Goal: Task Accomplishment & Management: Manage account settings

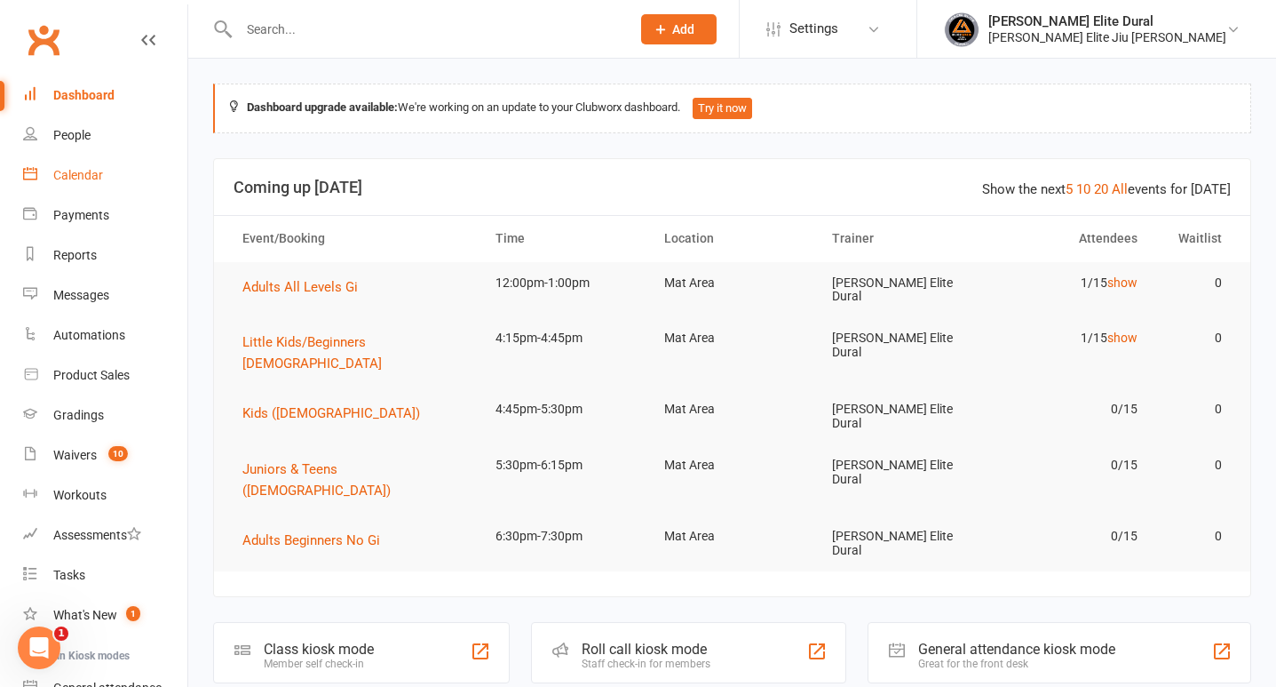
click at [92, 183] on link "Calendar" at bounding box center [105, 175] width 164 height 40
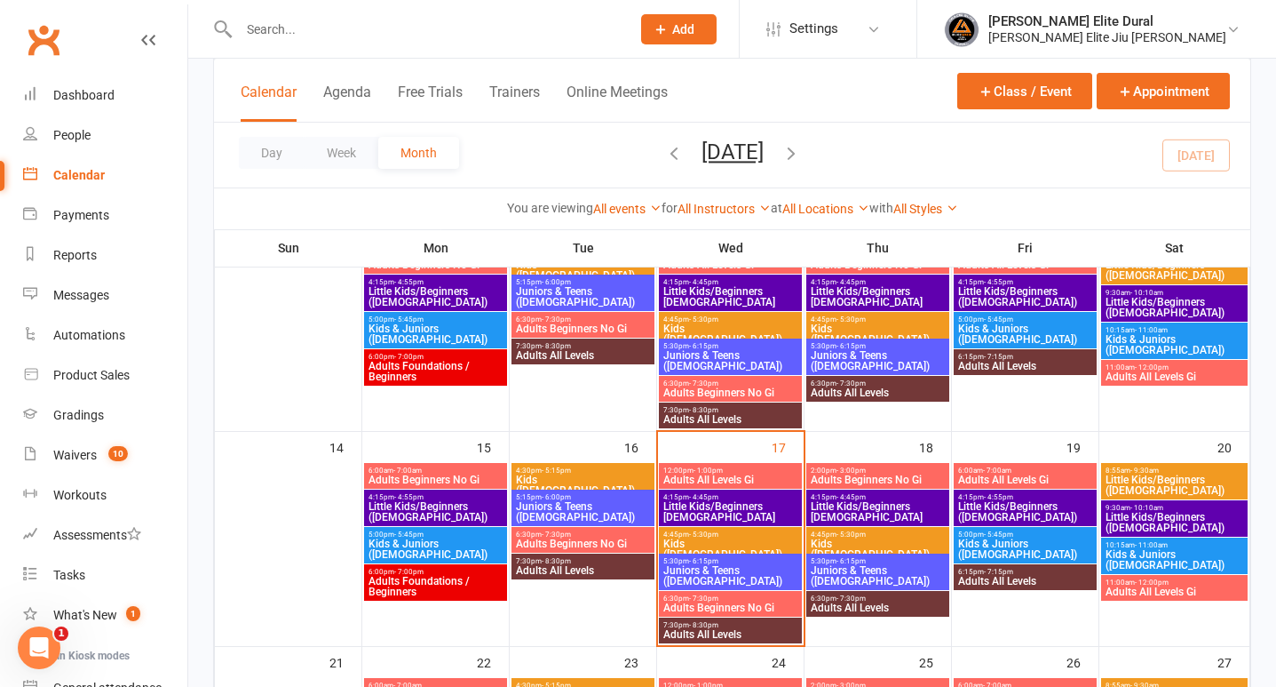
scroll to position [390, 0]
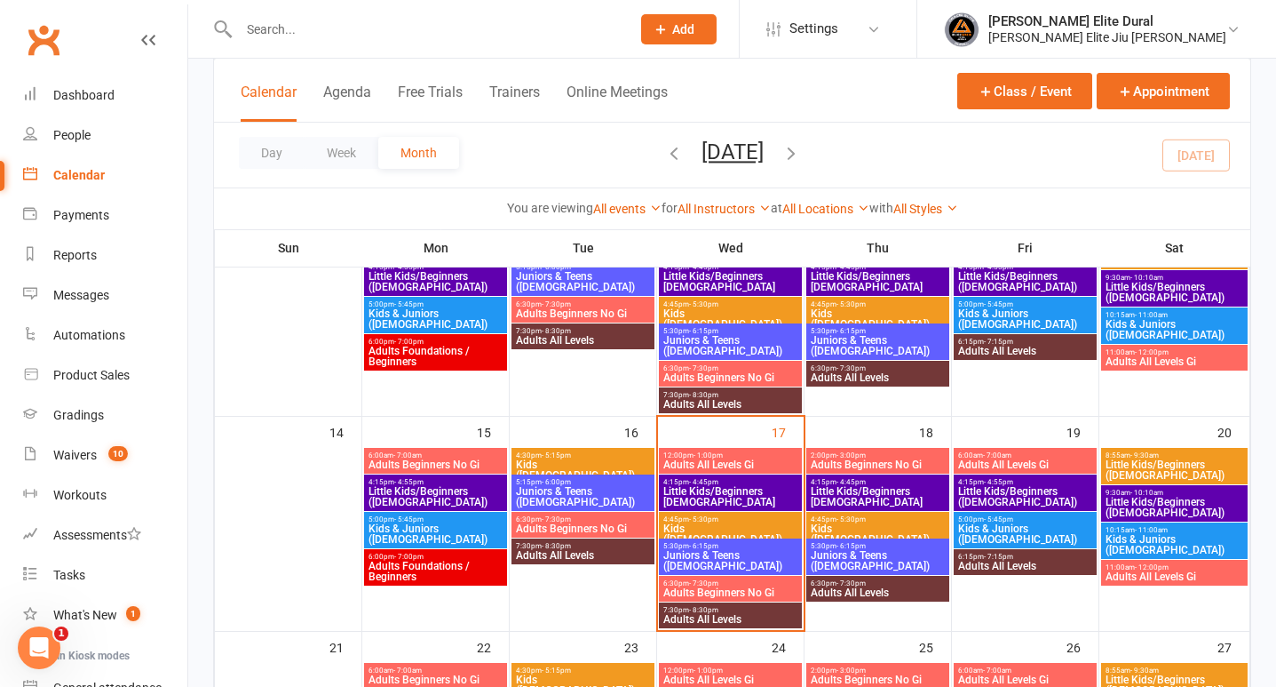
click at [724, 460] on span "Adults All Levels Gi" at bounding box center [731, 464] width 136 height 11
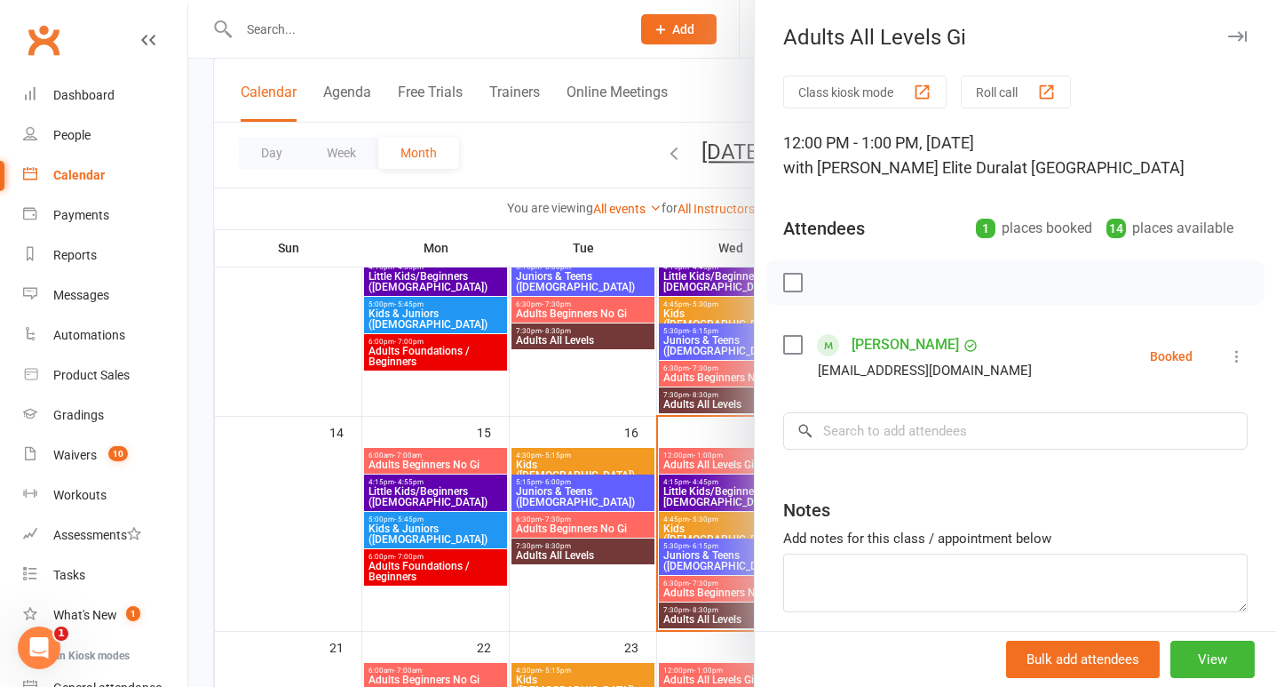
click at [1235, 360] on icon at bounding box center [1237, 356] width 18 height 18
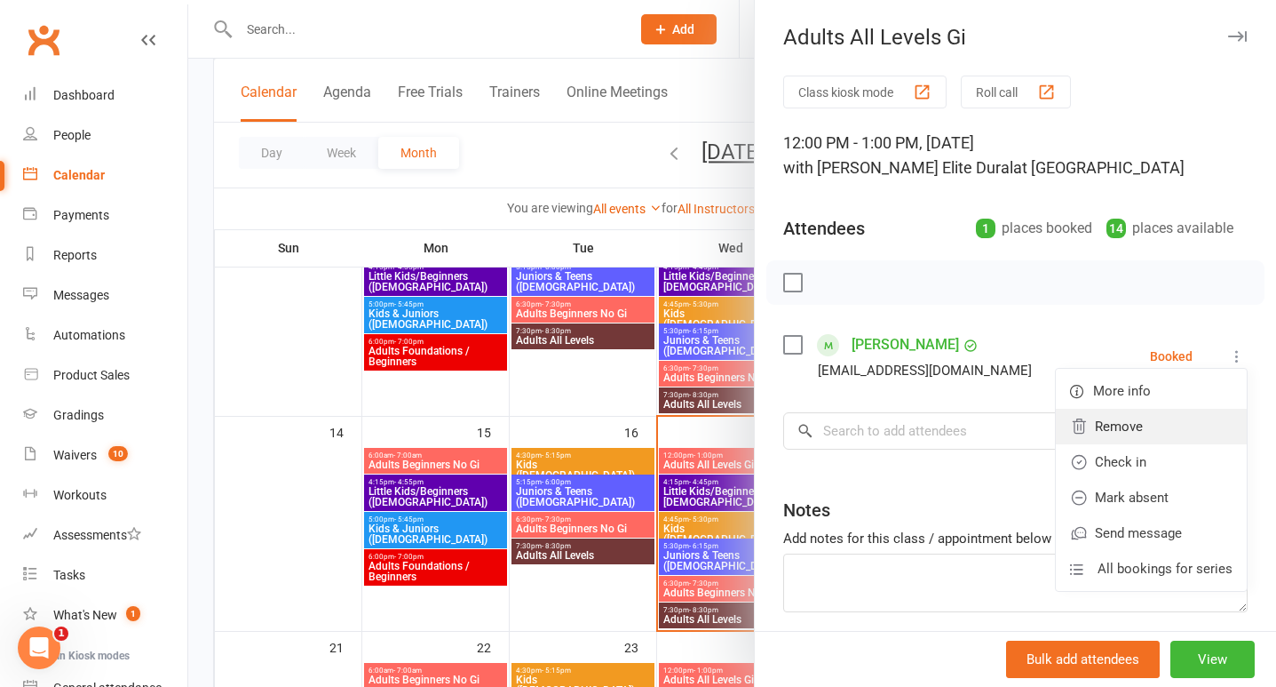
click at [1156, 421] on link "Remove" at bounding box center [1151, 427] width 191 height 36
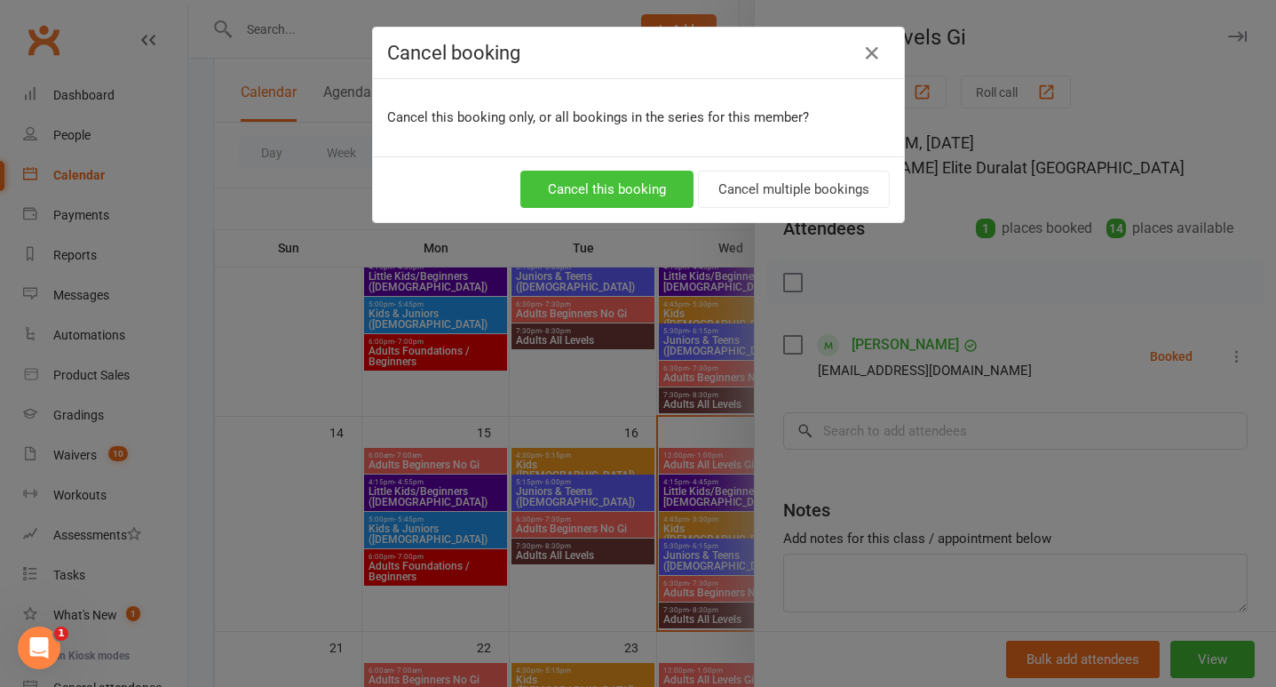
click at [600, 187] on button "Cancel this booking" at bounding box center [607, 189] width 173 height 37
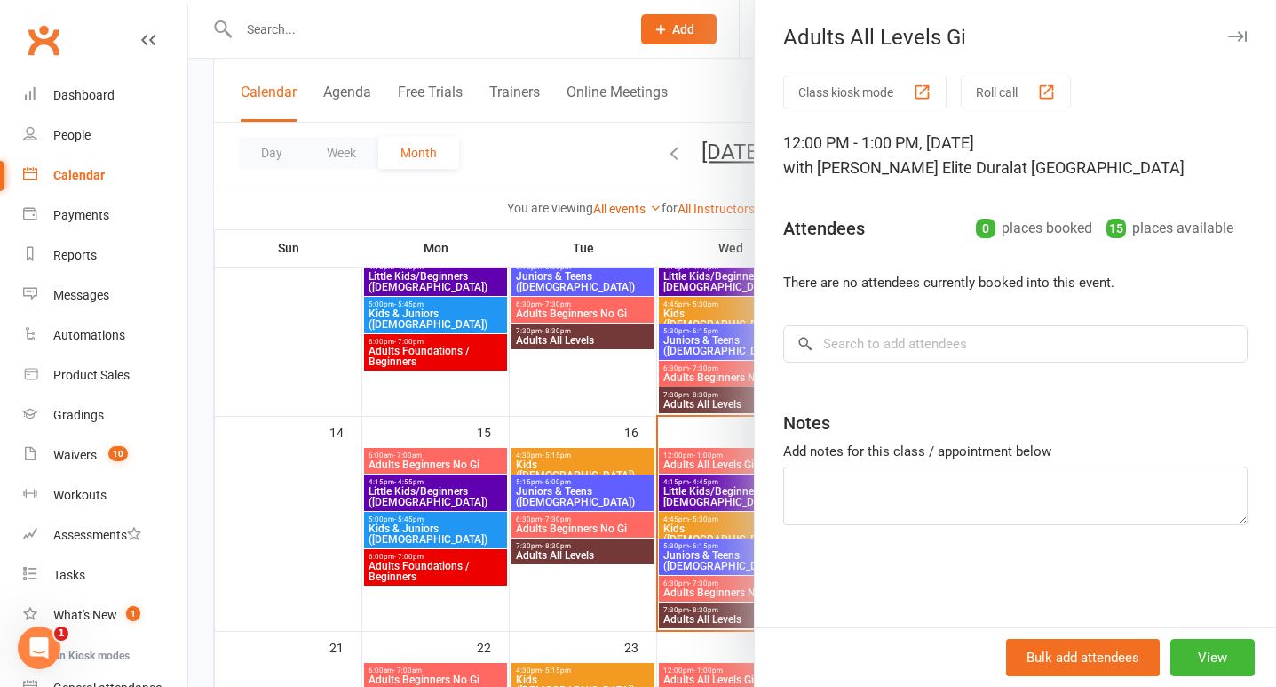
click at [209, 390] on div at bounding box center [732, 343] width 1088 height 687
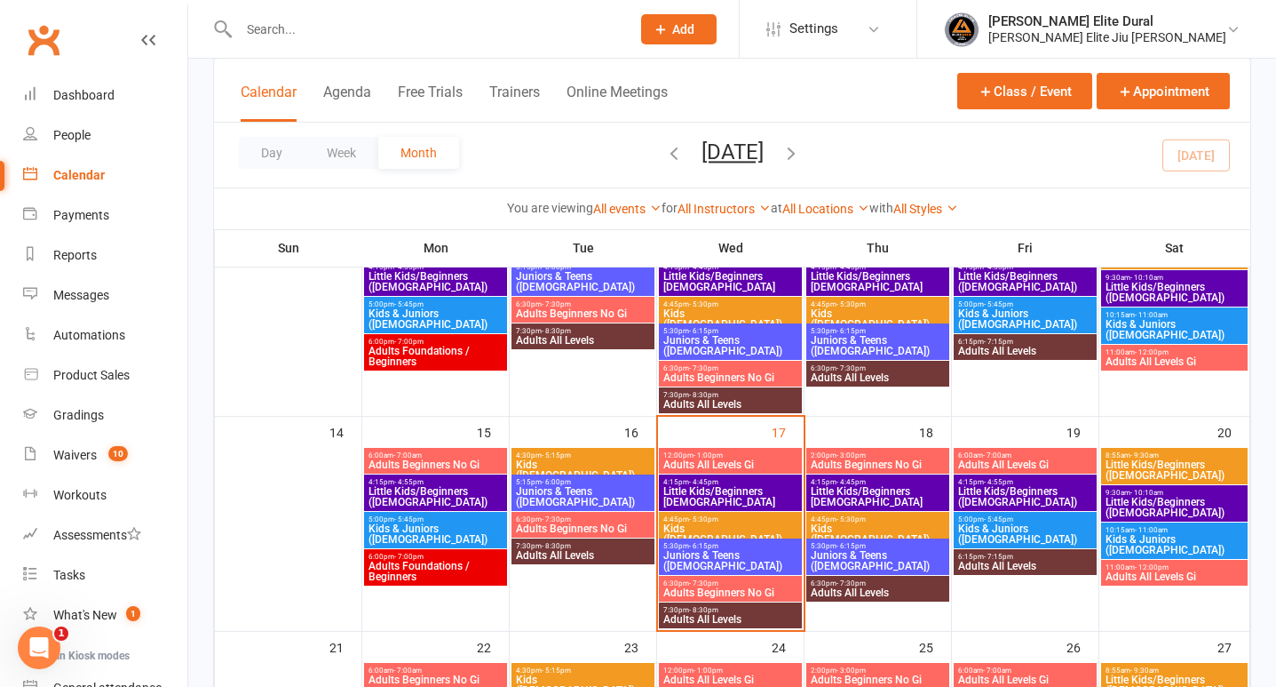
click at [723, 496] on span "Little Kids/Beginners [DEMOGRAPHIC_DATA]" at bounding box center [731, 496] width 136 height 21
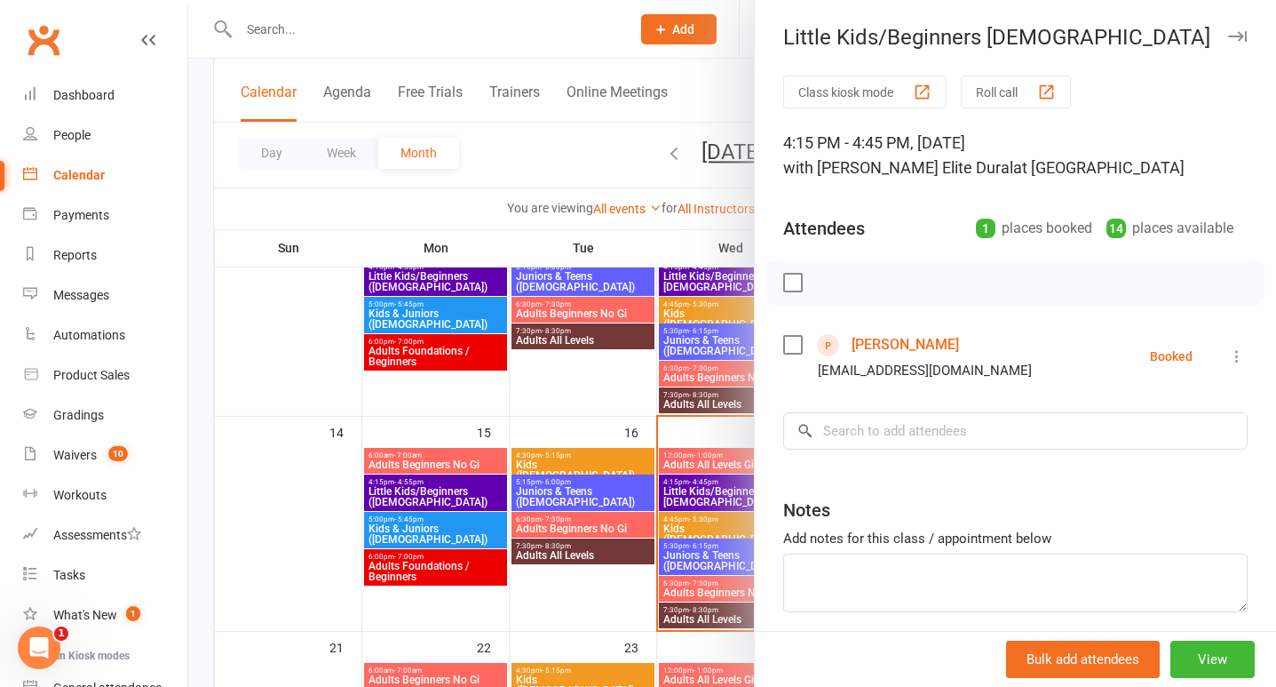
click at [195, 381] on div at bounding box center [732, 343] width 1088 height 687
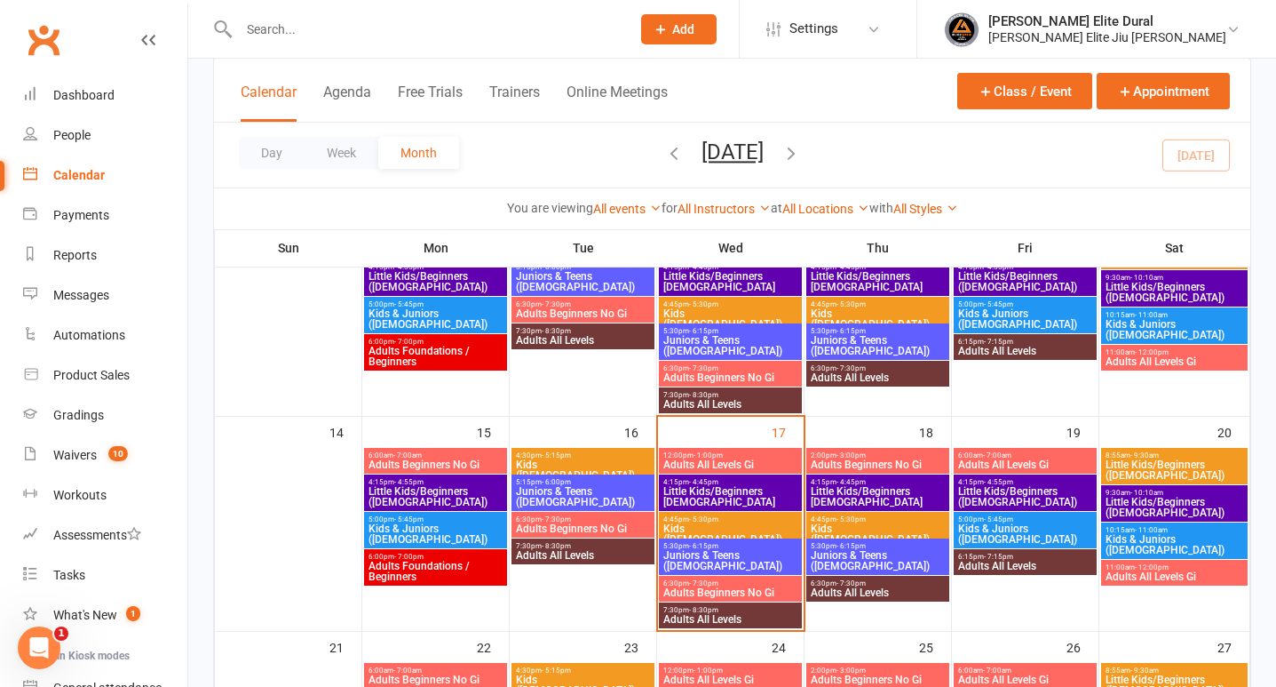
click at [323, 36] on input "text" at bounding box center [426, 29] width 385 height 25
click at [343, 32] on input "text" at bounding box center [426, 29] width 385 height 25
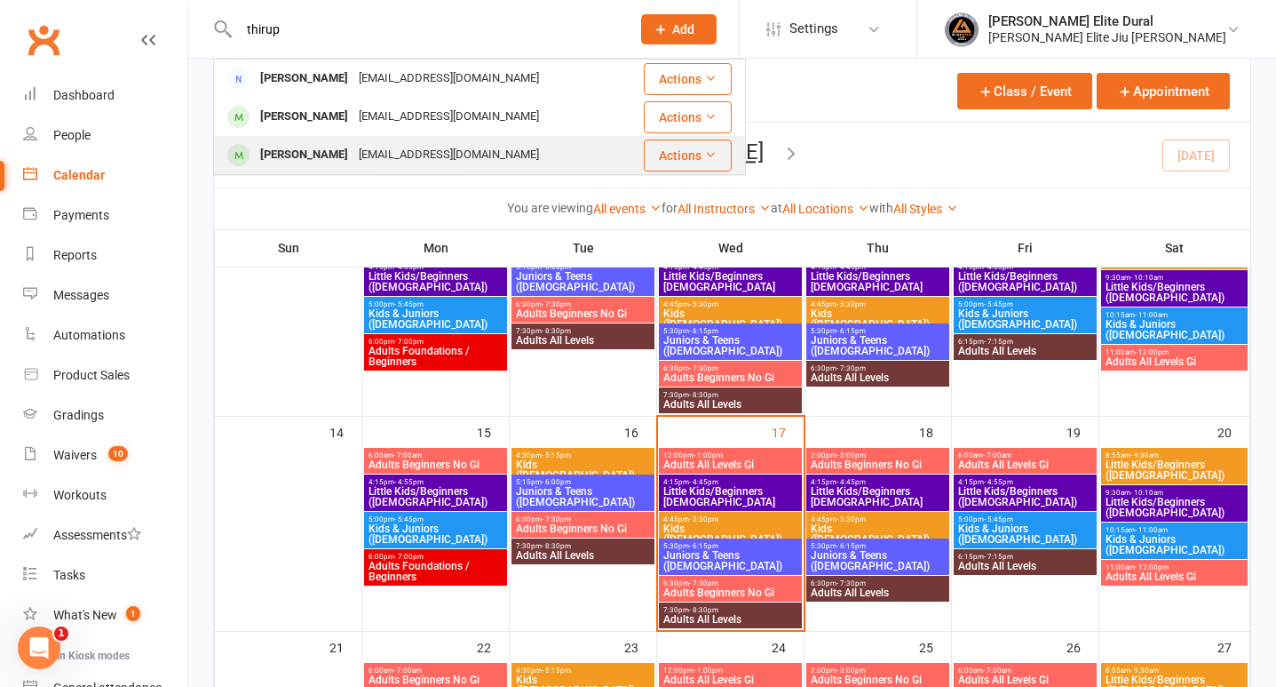
type input "thirup"
click at [356, 149] on div "[EMAIL_ADDRESS][DOMAIN_NAME]" at bounding box center [449, 155] width 191 height 26
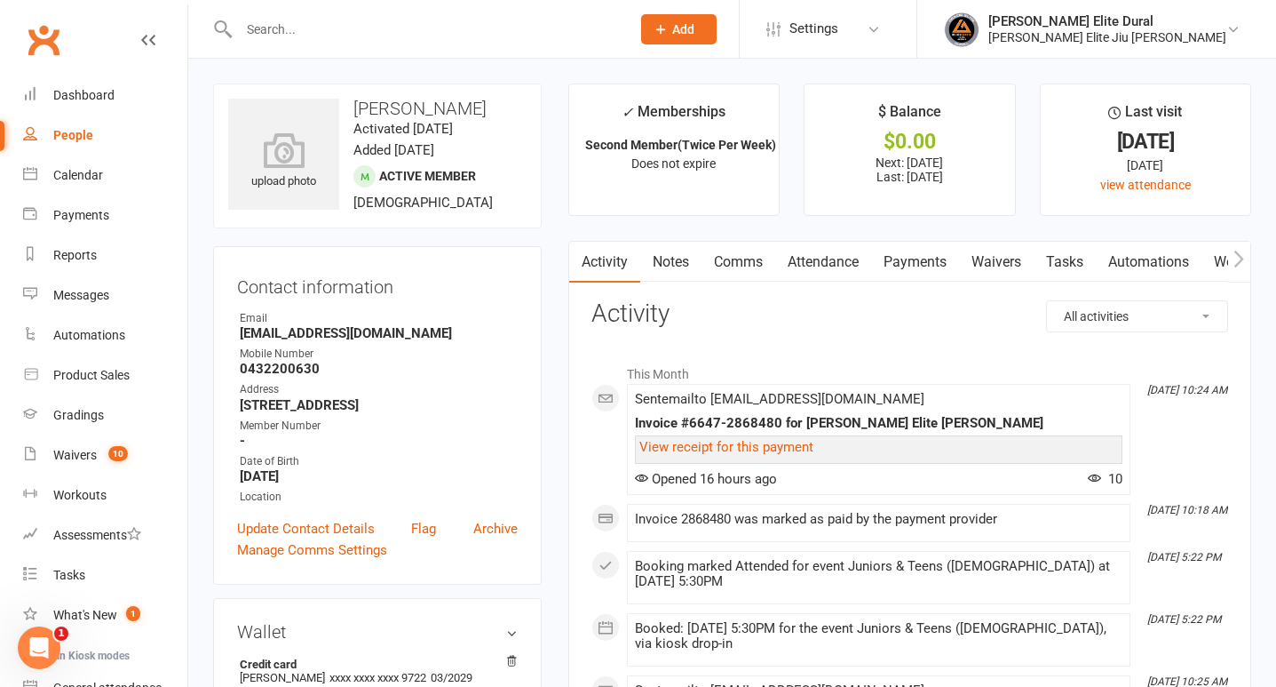
click at [926, 257] on link "Payments" at bounding box center [915, 262] width 88 height 41
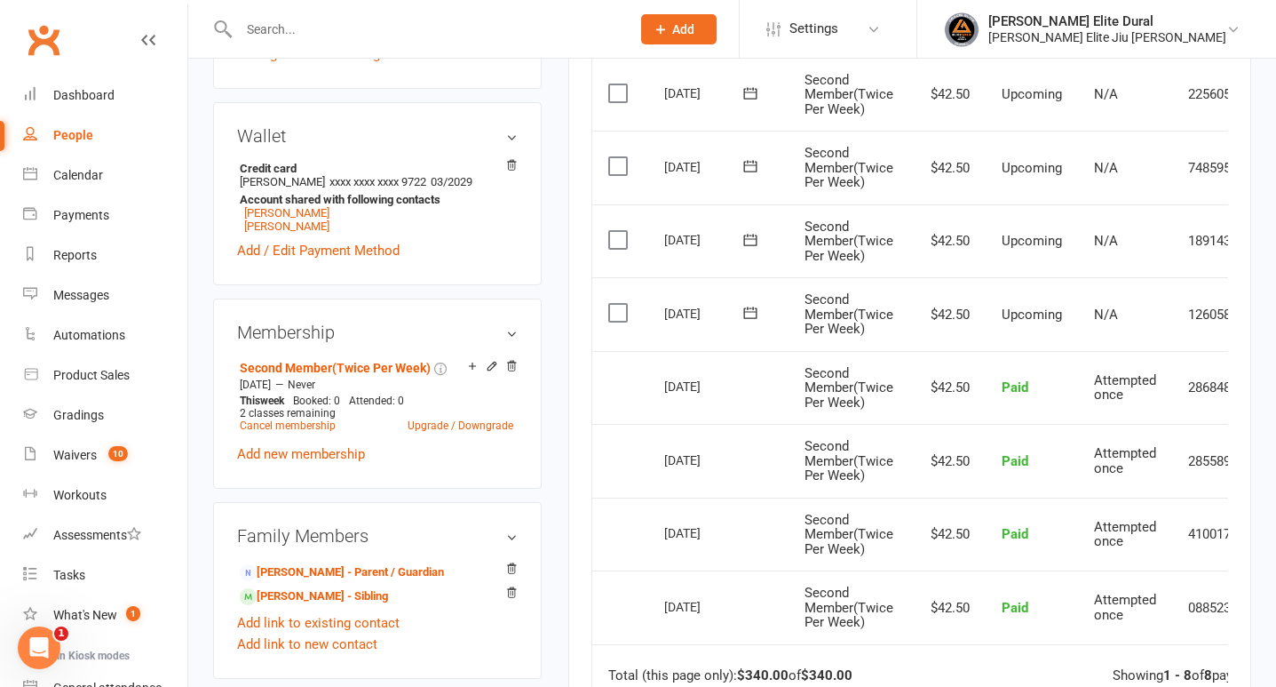
scroll to position [500, 0]
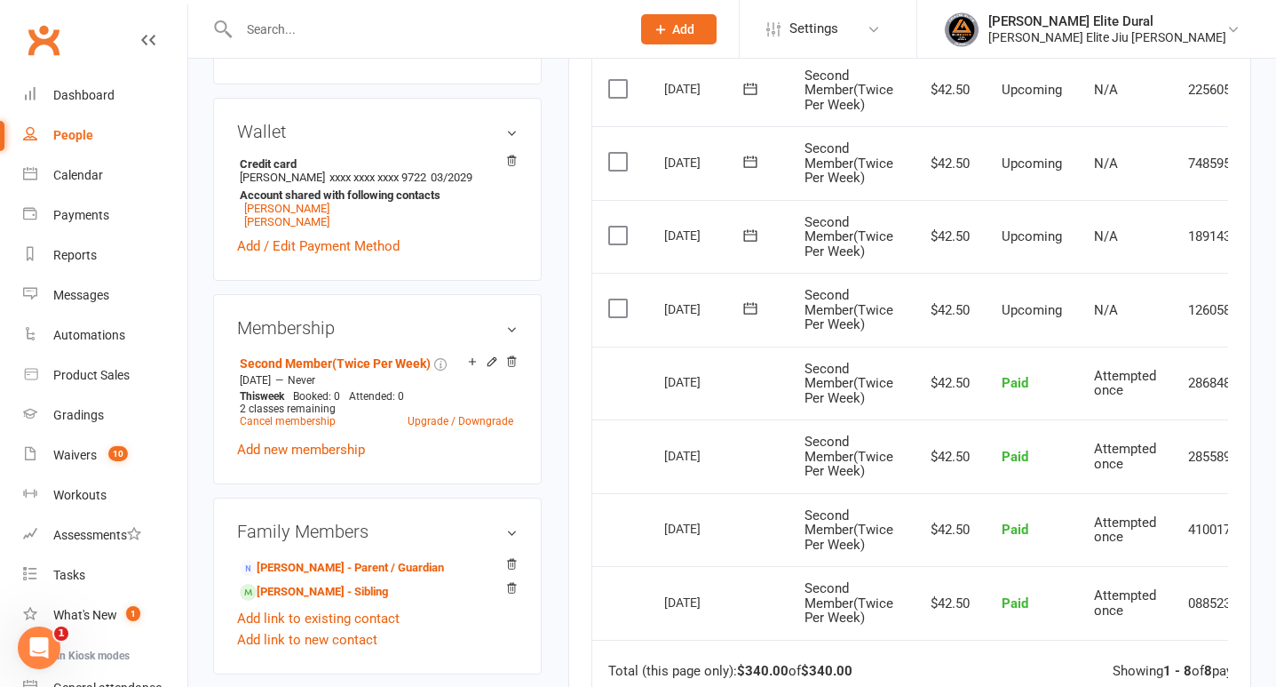
click at [753, 312] on icon at bounding box center [751, 308] width 18 height 18
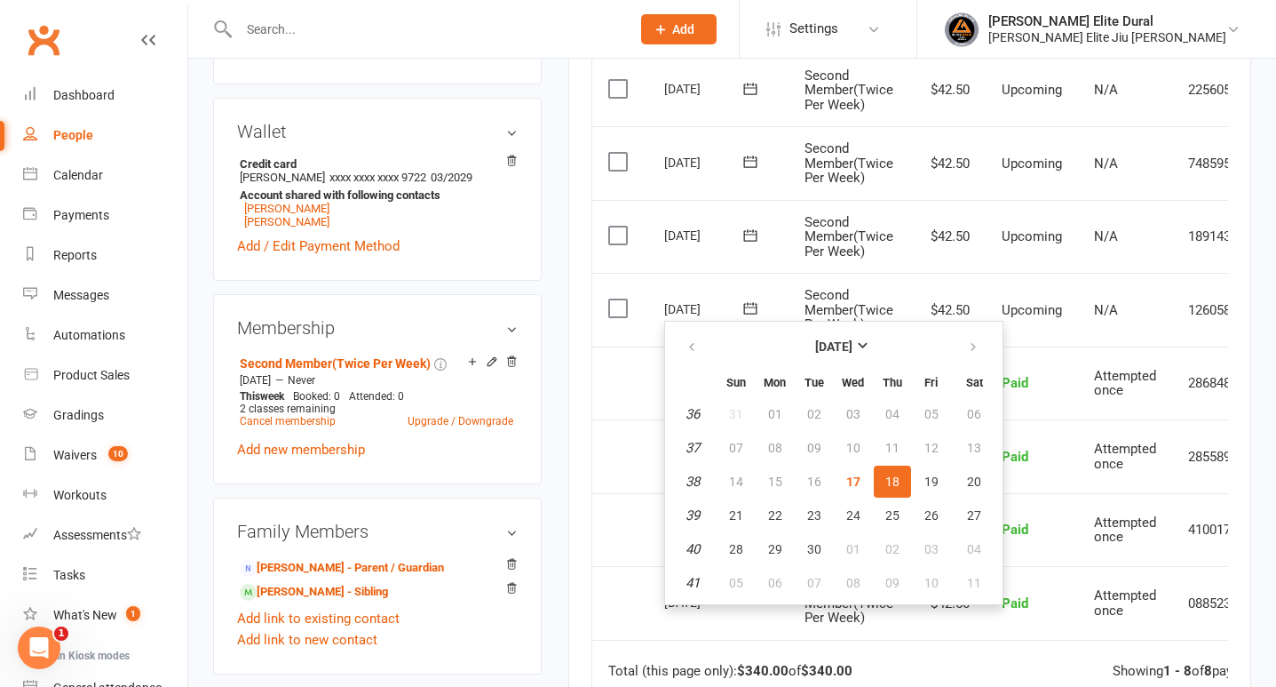
click at [560, 300] on main "✓ Memberships Second Member(Twice Per Week) Does not expire $ Balance $0.00 Nex…" at bounding box center [910, 275] width 710 height 1384
